Goal: Transaction & Acquisition: Obtain resource

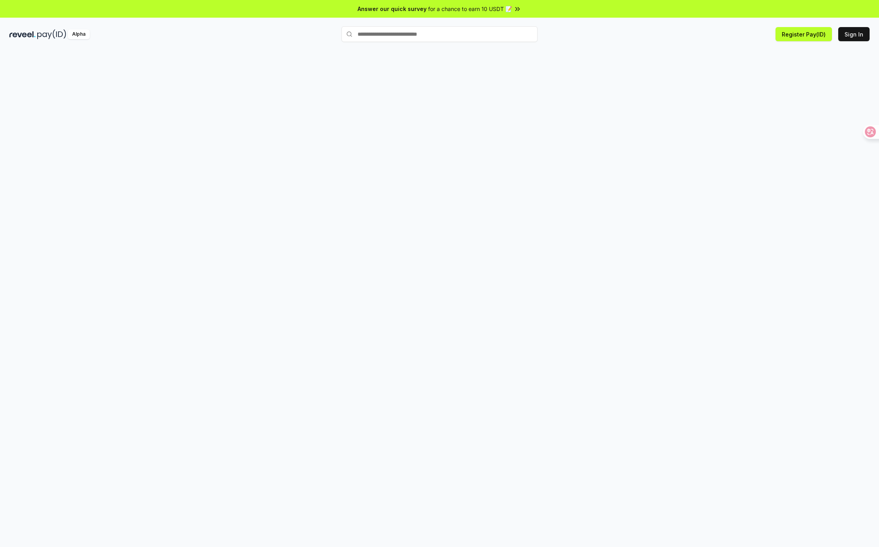
drag, startPoint x: 33, startPoint y: 169, endPoint x: 245, endPoint y: 129, distance: 215.5
click at [33, 169] on div at bounding box center [439, 306] width 879 height 525
click at [855, 38] on button "Sign In" at bounding box center [853, 34] width 31 height 14
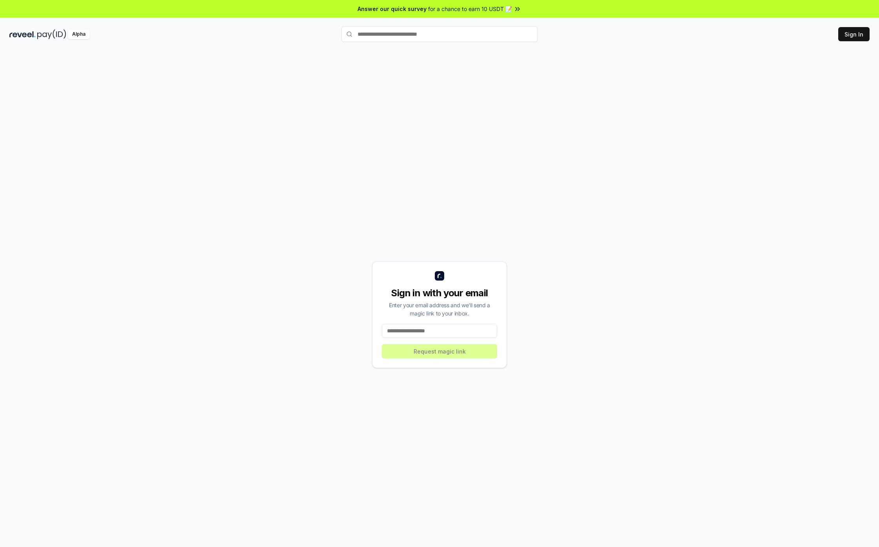
drag, startPoint x: 0, startPoint y: 0, endPoint x: 447, endPoint y: 331, distance: 556.3
click at [447, 331] on input at bounding box center [439, 331] width 115 height 14
type input "**********"
click at [461, 353] on button "Request magic link" at bounding box center [439, 351] width 115 height 14
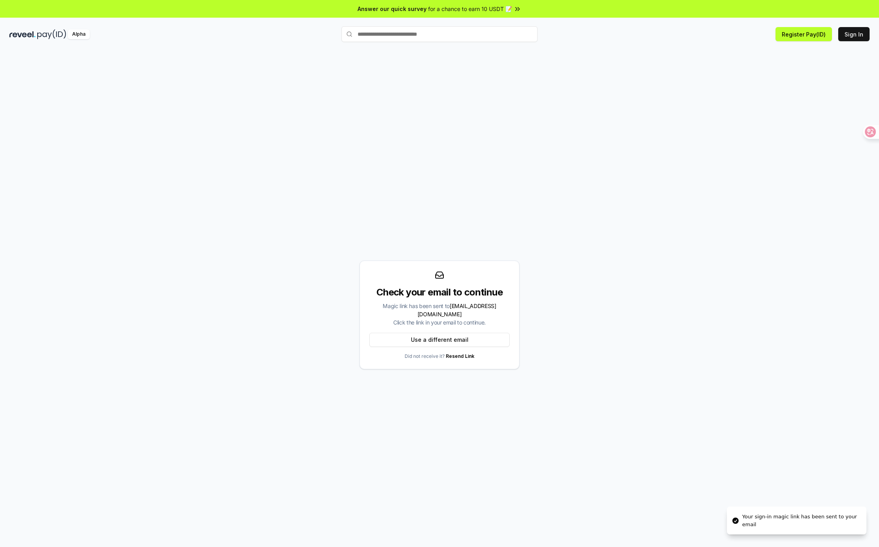
click at [491, 384] on div "Check your email to continue Magic link has been sent to weidongzhuo7@gmail.com…" at bounding box center [439, 314] width 860 height 509
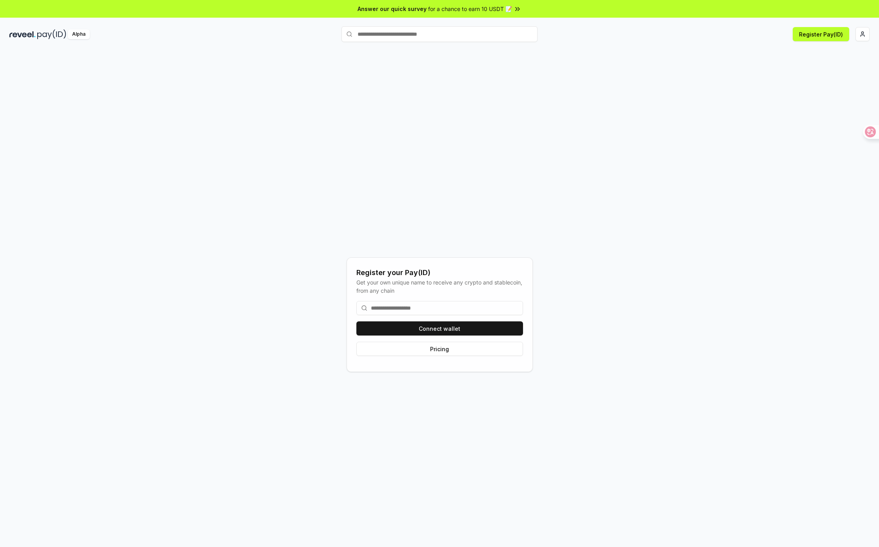
drag, startPoint x: 740, startPoint y: 93, endPoint x: 487, endPoint y: 307, distance: 331.7
click at [487, 307] on input at bounding box center [439, 308] width 167 height 14
click at [494, 275] on div "Register your Pay(ID)" at bounding box center [439, 272] width 167 height 11
click at [441, 301] on input at bounding box center [439, 308] width 167 height 14
drag, startPoint x: 425, startPoint y: 277, endPoint x: 627, endPoint y: 254, distance: 203.7
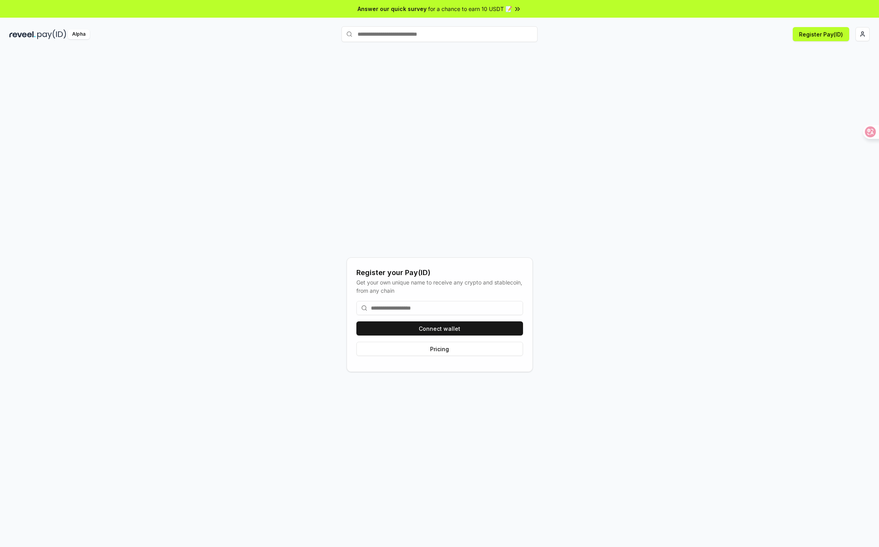
click at [630, 255] on div "Register your Pay(ID) Get your own unique name to receive any crypto and stable…" at bounding box center [439, 314] width 860 height 509
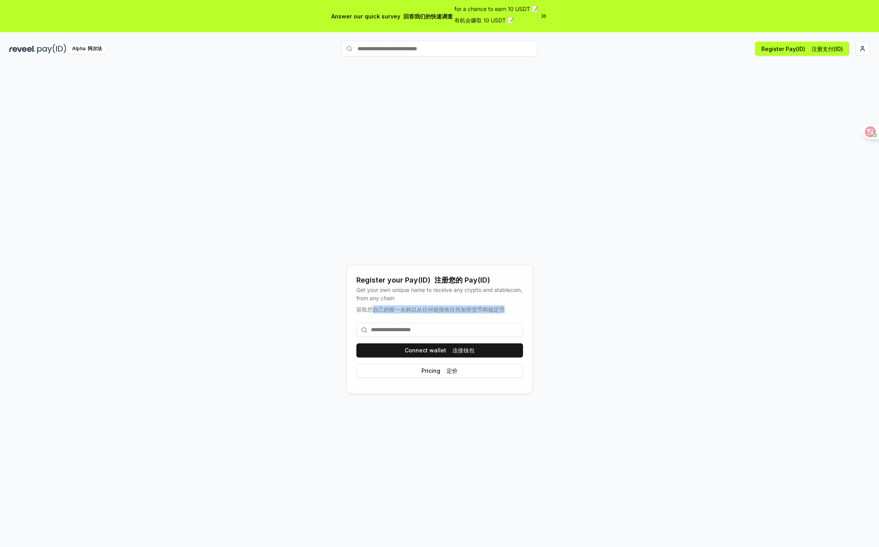
drag, startPoint x: 371, startPoint y: 306, endPoint x: 516, endPoint y: 308, distance: 144.7
click at [516, 308] on div "Get your own unique name to receive any crypto and stablecoin, from any chain 获…" at bounding box center [439, 300] width 167 height 31
drag, startPoint x: 516, startPoint y: 308, endPoint x: 460, endPoint y: 318, distance: 57.0
click at [460, 318] on div "Connect wallet 连接钱包 Pricing 定价" at bounding box center [439, 349] width 167 height 67
click at [446, 328] on input at bounding box center [439, 330] width 167 height 14
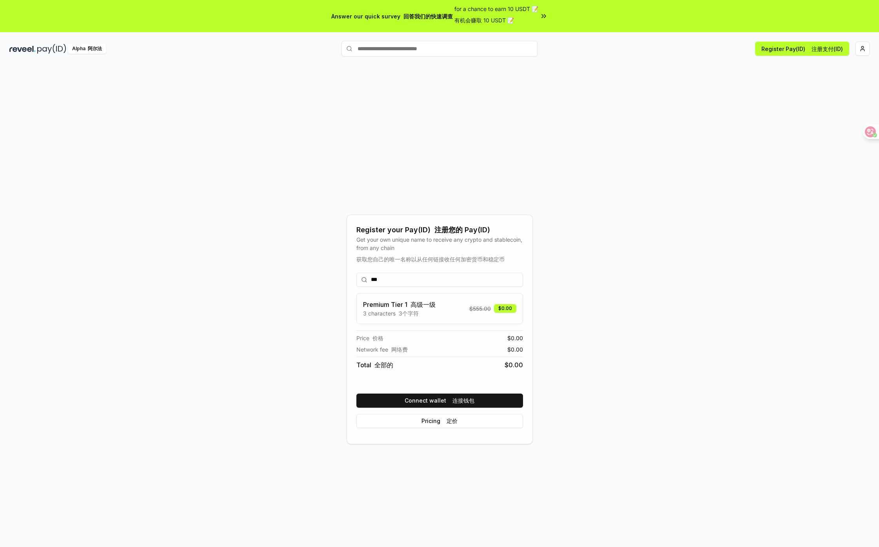
type input "***"
click at [447, 311] on div "Premium Tier 1 高级一级 3 characters 3个字符 $ 555.00 $0.00" at bounding box center [439, 309] width 153 height 18
click at [471, 396] on button "Connect wallet 连接钱包" at bounding box center [439, 400] width 167 height 14
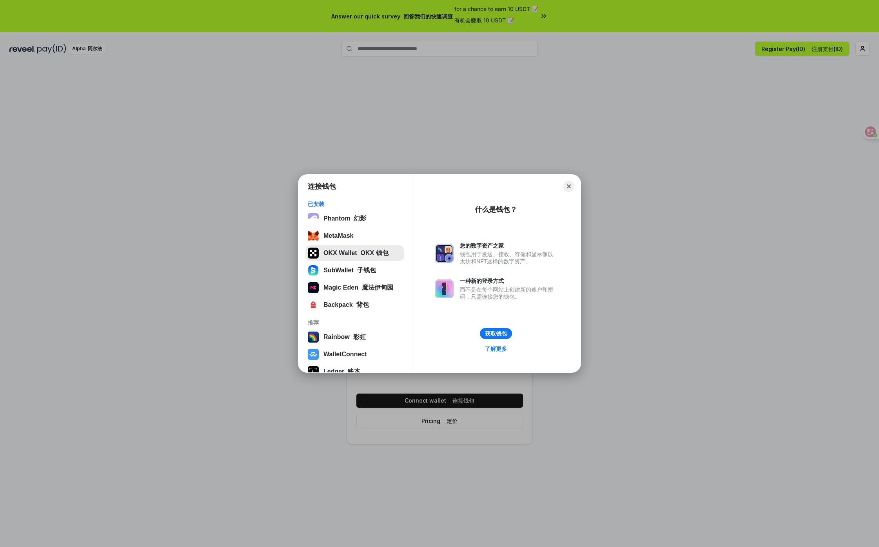
click at [374, 257] on button "OKX Wallet OKX 钱包" at bounding box center [354, 253] width 98 height 16
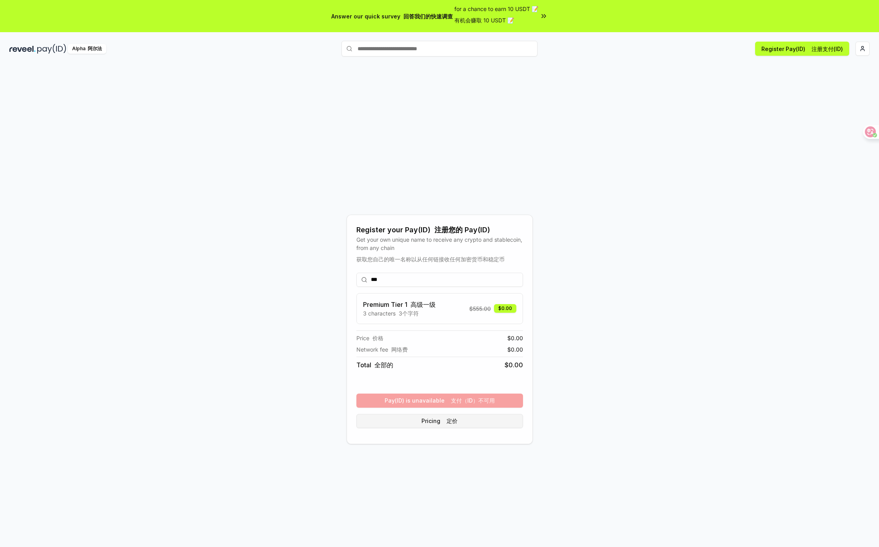
click at [476, 419] on button "Pricing 定价" at bounding box center [439, 421] width 167 height 14
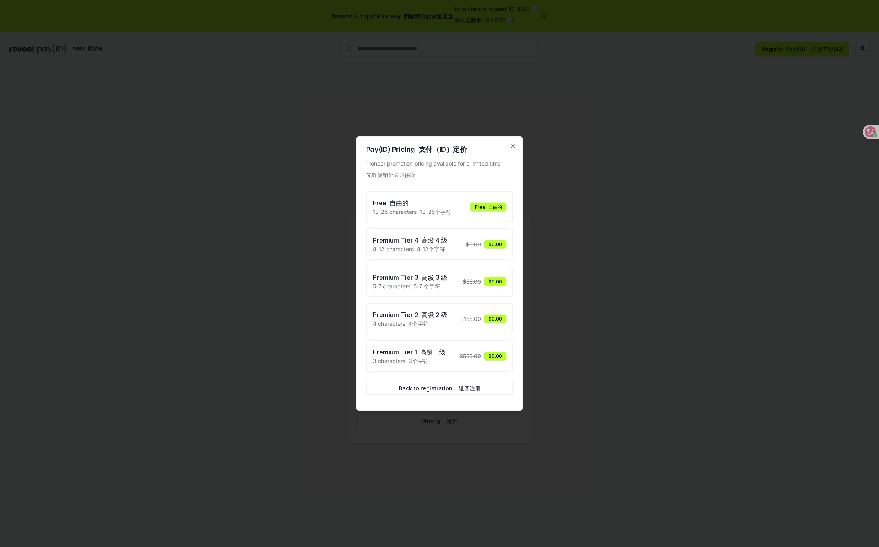
click at [449, 200] on h3 "Free 自由的" at bounding box center [412, 202] width 78 height 9
click at [516, 144] on icon "button" at bounding box center [513, 146] width 6 height 6
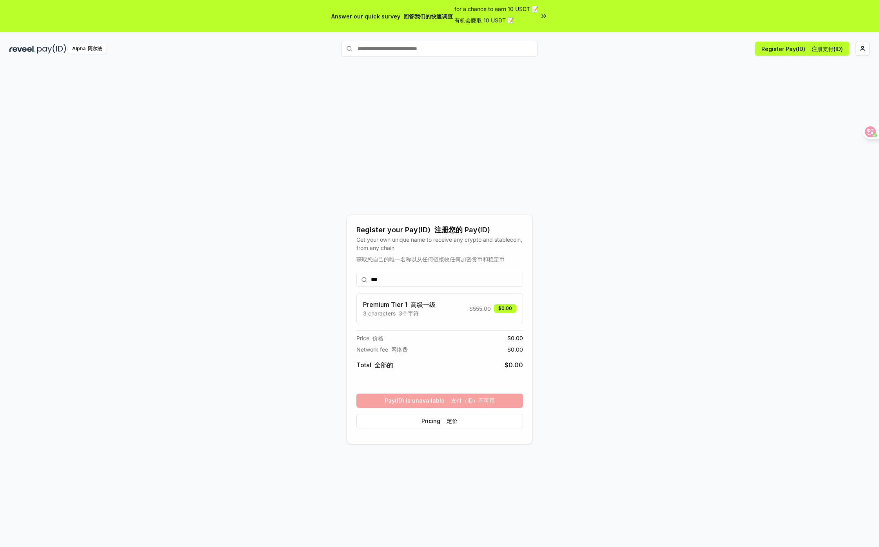
click at [462, 398] on div "*** Premium Tier 1 高级一级 3 characters 3个字符 $ 555.00 $0.00 Price 价格 $ 0.00 Networ…" at bounding box center [439, 350] width 167 height 168
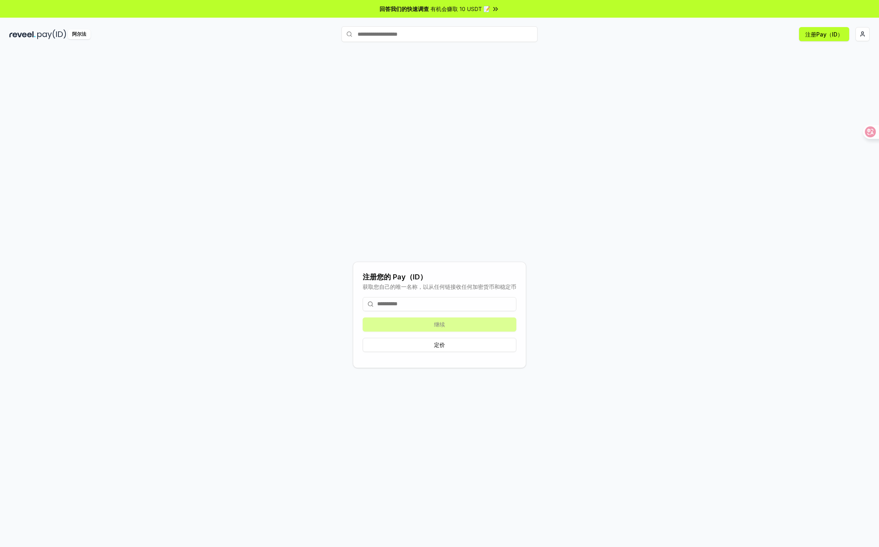
click at [430, 304] on input at bounding box center [440, 304] width 154 height 14
type input "*****"
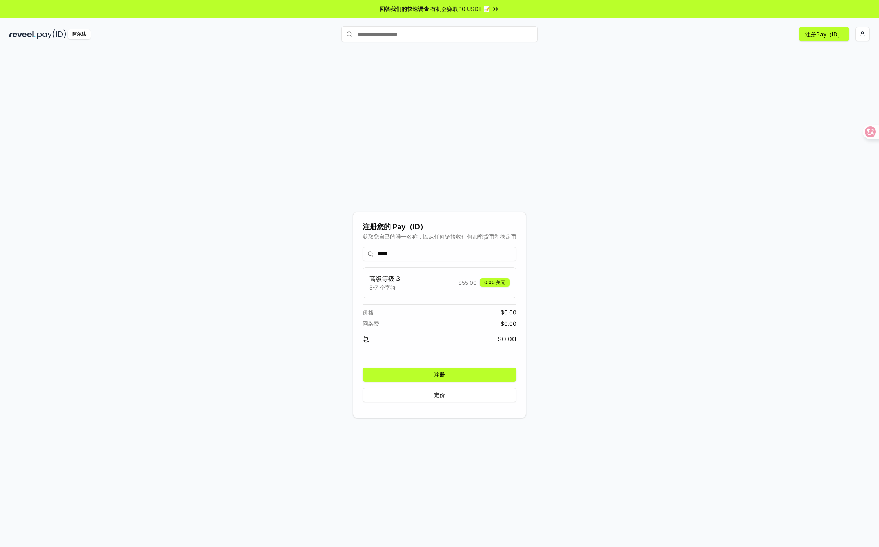
click at [491, 375] on button "注册" at bounding box center [440, 374] width 154 height 14
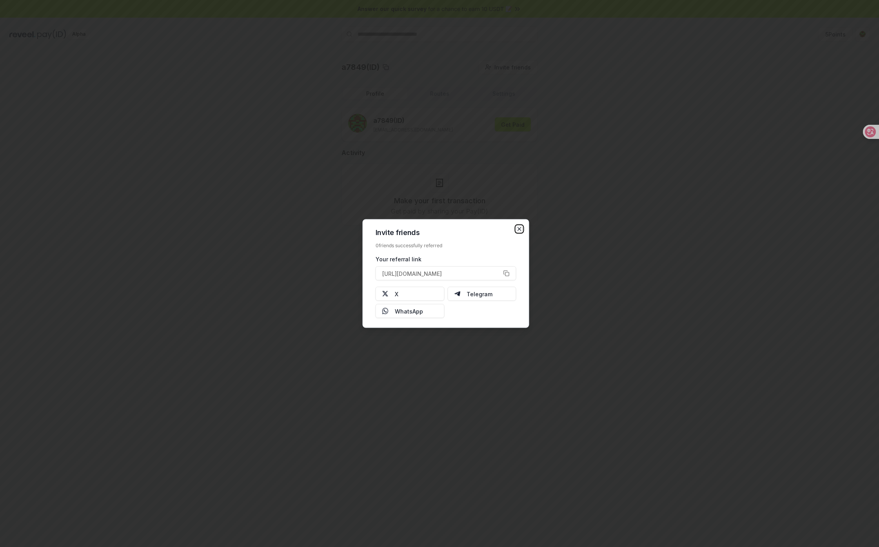
click at [519, 229] on icon "button" at bounding box center [519, 228] width 3 height 3
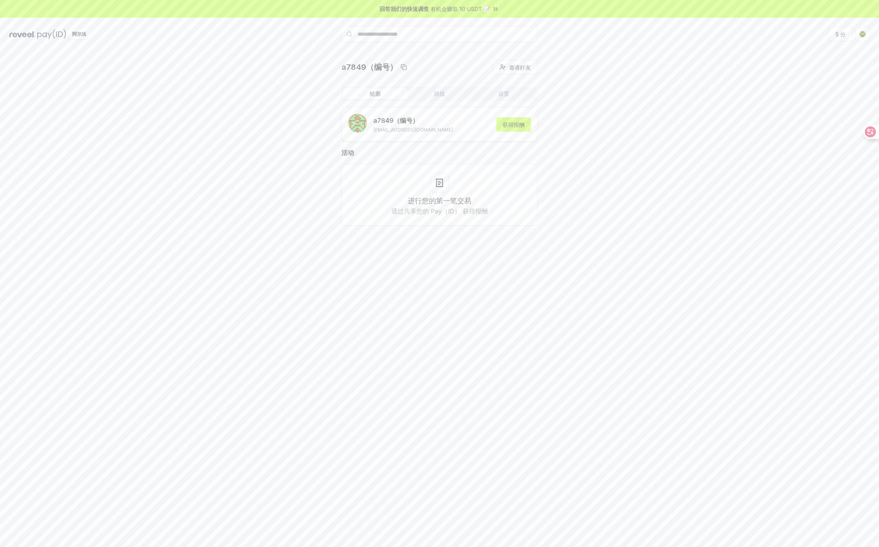
click at [29, 33] on img at bounding box center [22, 34] width 26 height 10
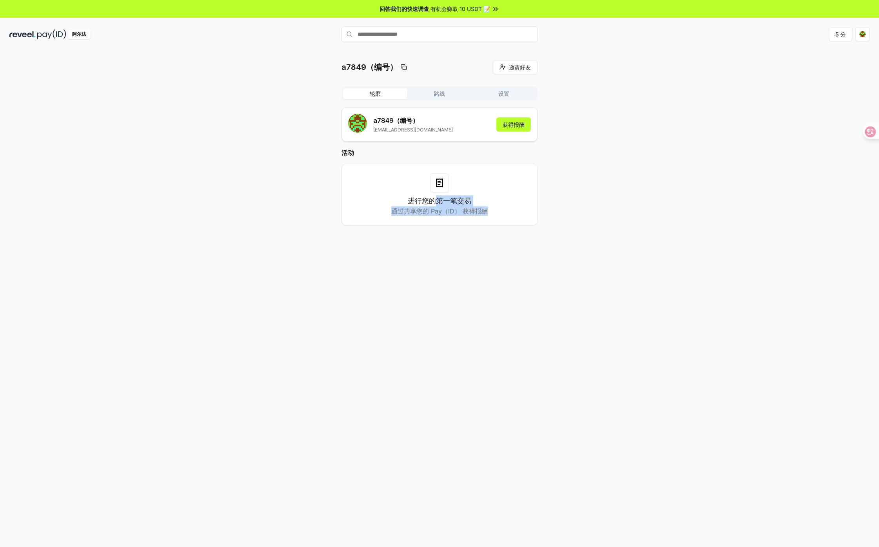
drag, startPoint x: 444, startPoint y: 196, endPoint x: 486, endPoint y: 212, distance: 44.8
click at [486, 212] on div "进行您的第一笔交易 通过共享您的 Pay（ID） 获得报酬" at bounding box center [439, 205] width 96 height 20
drag, startPoint x: 486, startPoint y: 212, endPoint x: 436, endPoint y: 217, distance: 50.5
click at [436, 217] on div "进行您的第一笔交易 通过共享您的 Pay（ID） 获得报酬" at bounding box center [440, 195] width 196 height 62
click at [522, 126] on button "获得报酬" at bounding box center [513, 124] width 35 height 14
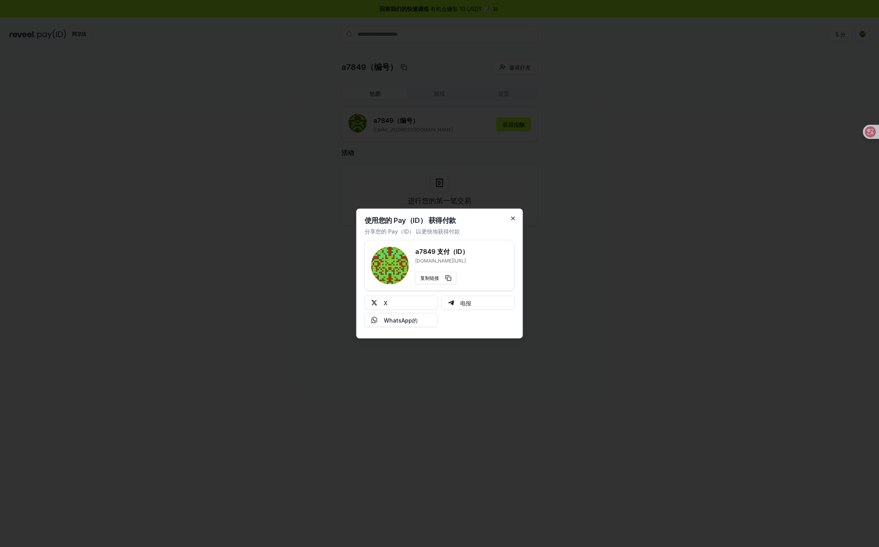
type button "https://reveel.id/pay/a7849"
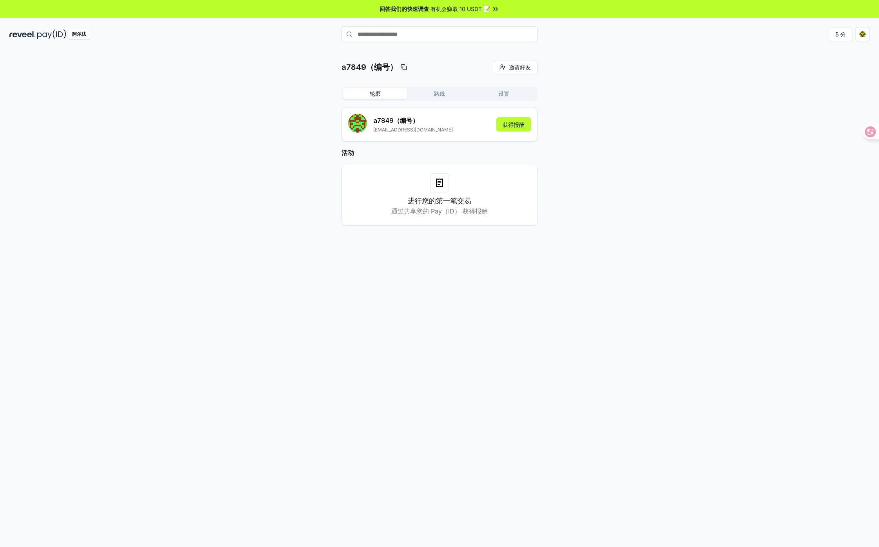
click at [23, 33] on img at bounding box center [22, 34] width 26 height 10
